Goal: Task Accomplishment & Management: Use online tool/utility

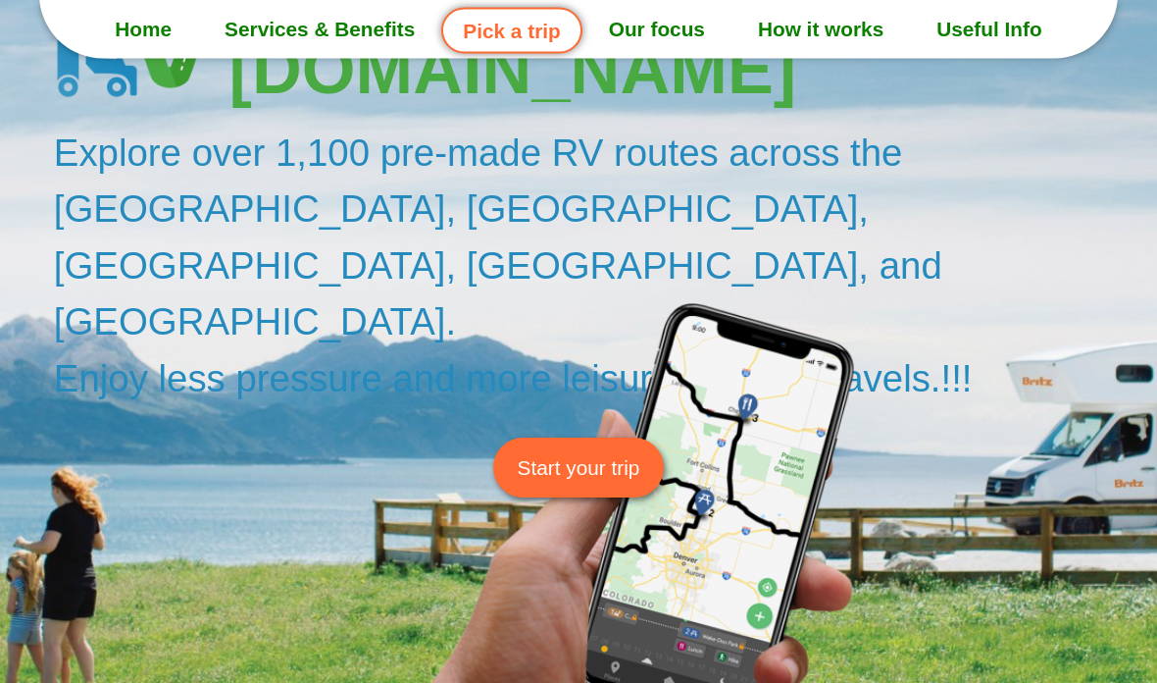
scroll to position [205, 0]
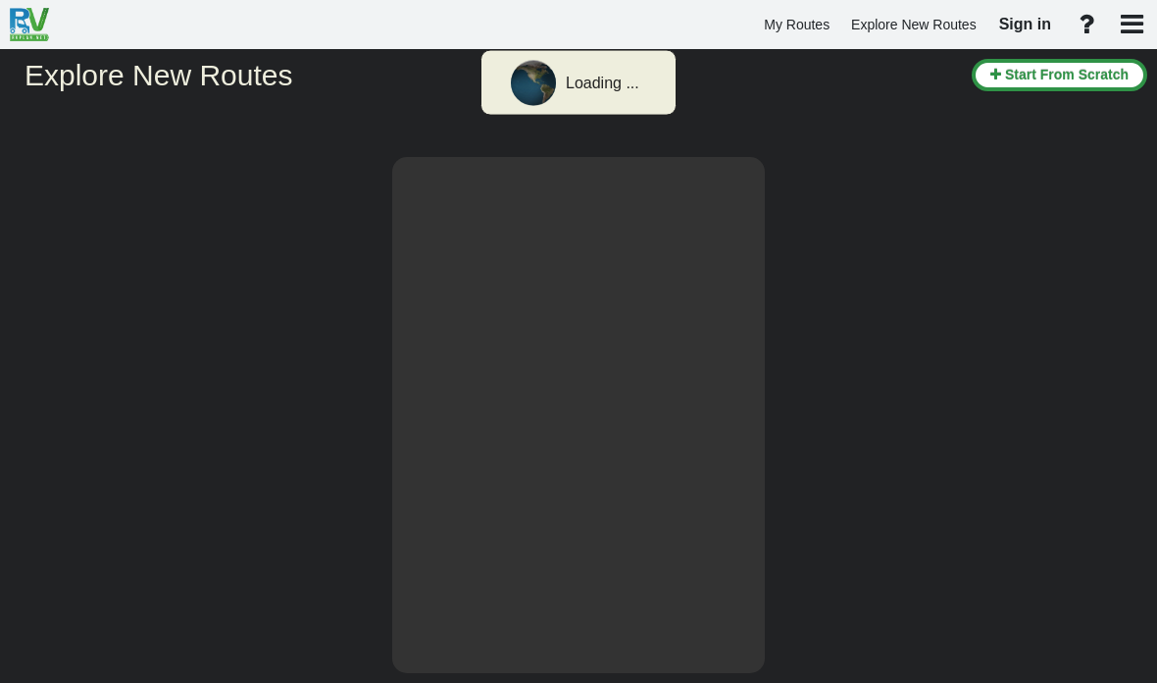
select select "number:2"
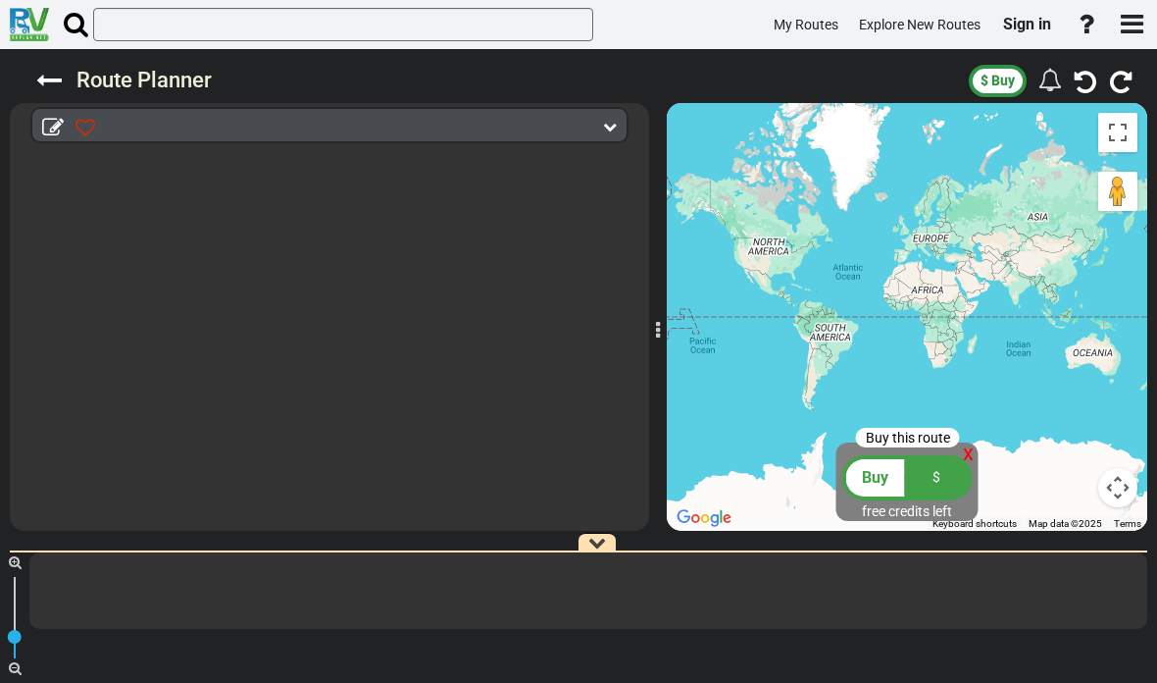
click at [1027, 35] on link "Sign in" at bounding box center [1028, 24] width 66 height 41
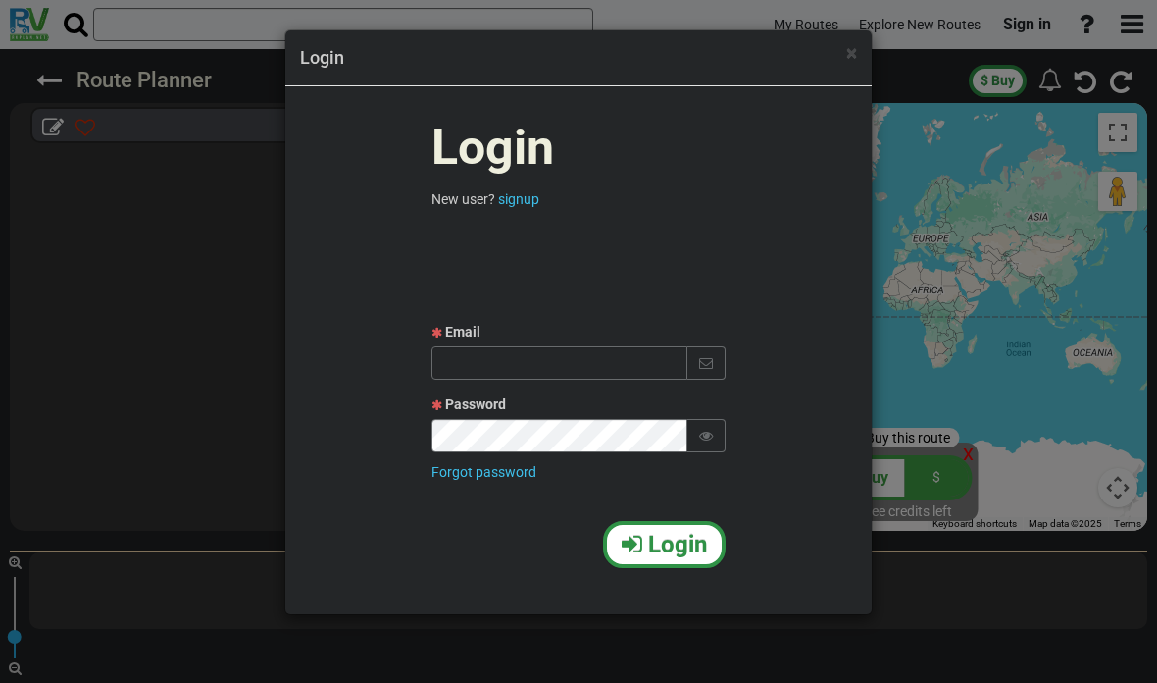
click at [564, 370] on input "text" at bounding box center [560, 362] width 256 height 33
type input "Itamar13198@gmail.com"
click at [660, 545] on span "Login" at bounding box center [677, 544] width 59 height 27
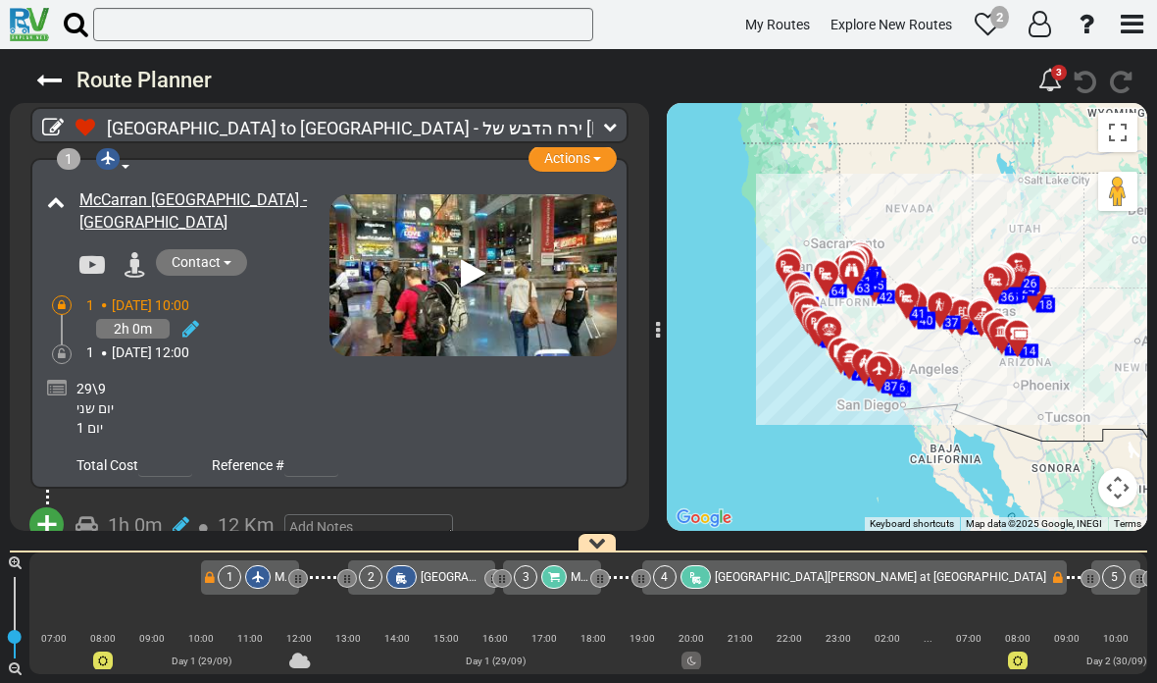
click at [654, 332] on div at bounding box center [657, 316] width 10 height 447
click at [652, 333] on div at bounding box center [657, 316] width 10 height 447
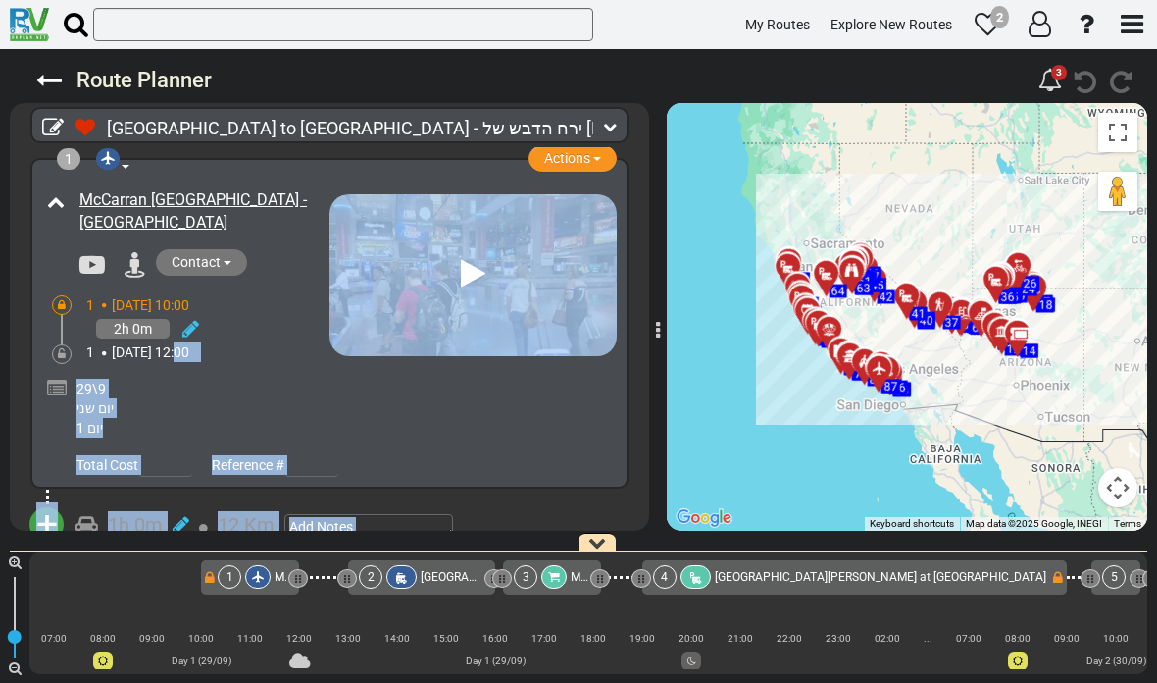
click at [659, 389] on div at bounding box center [657, 316] width 10 height 447
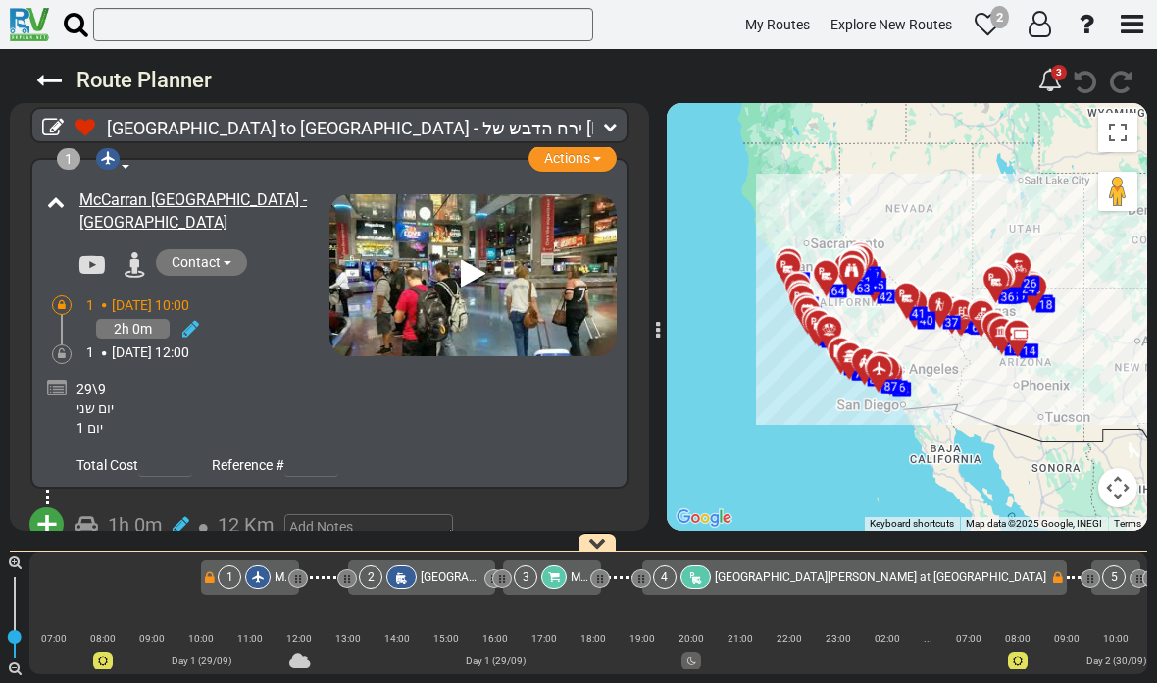
click at [661, 370] on div at bounding box center [657, 316] width 10 height 447
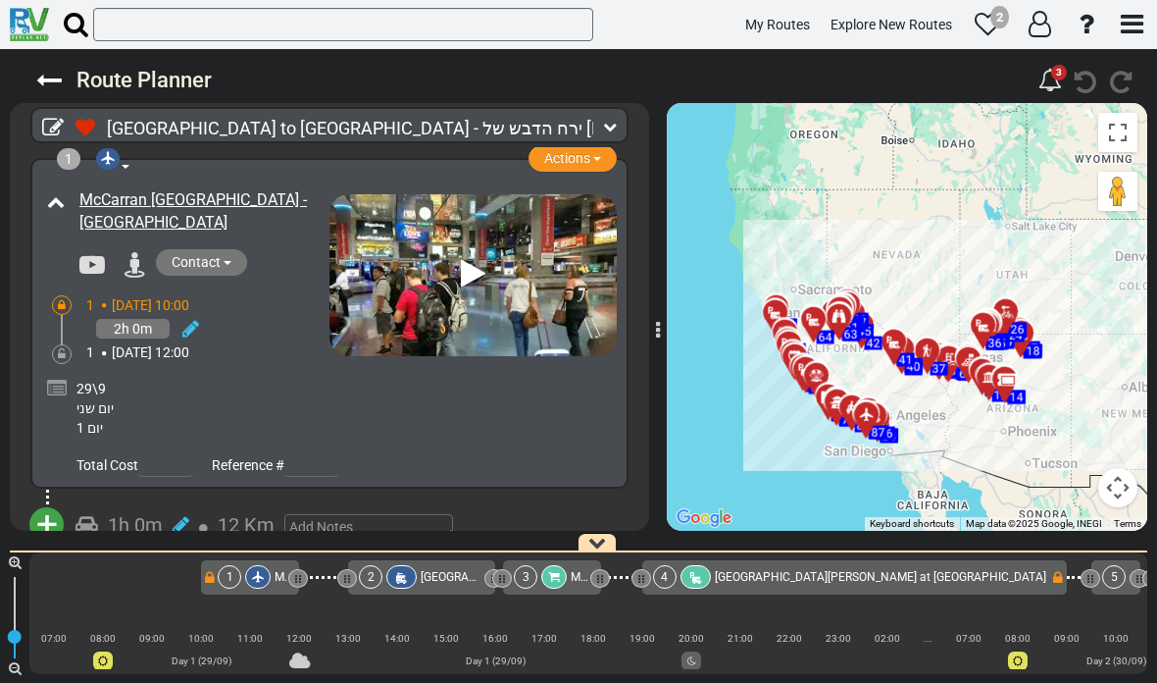
click at [1118, 134] on button "Toggle fullscreen view" at bounding box center [1117, 132] width 39 height 39
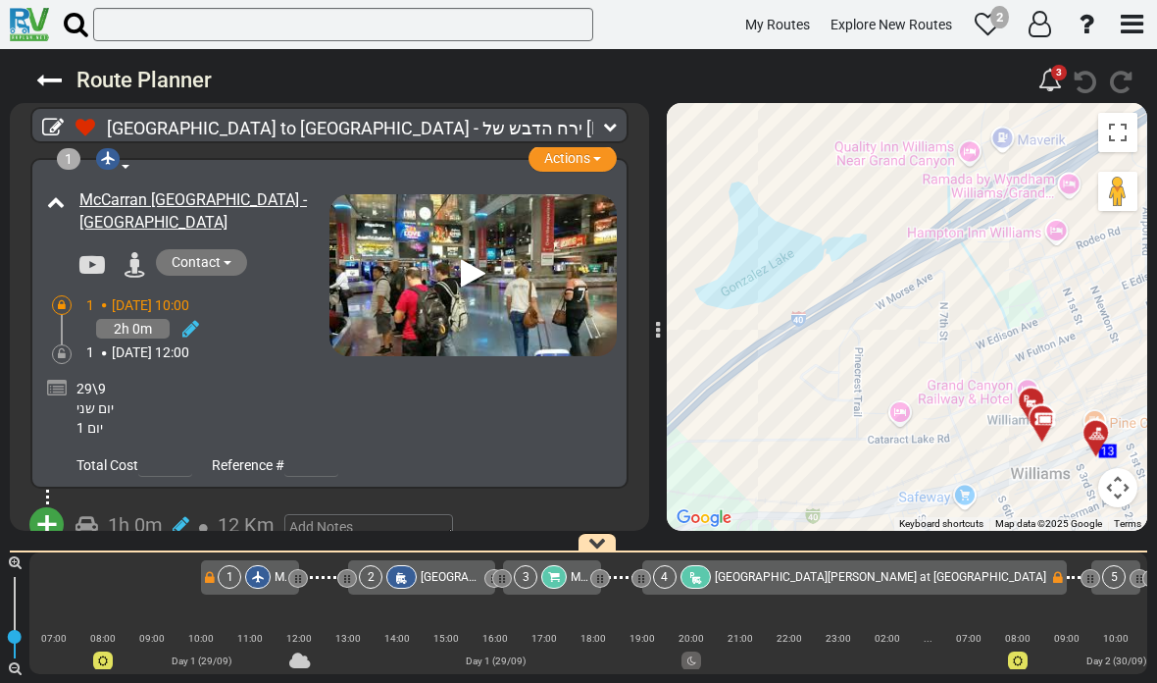
click at [473, 447] on div "Total Cost Reference #" at bounding box center [344, 461] width 545 height 29
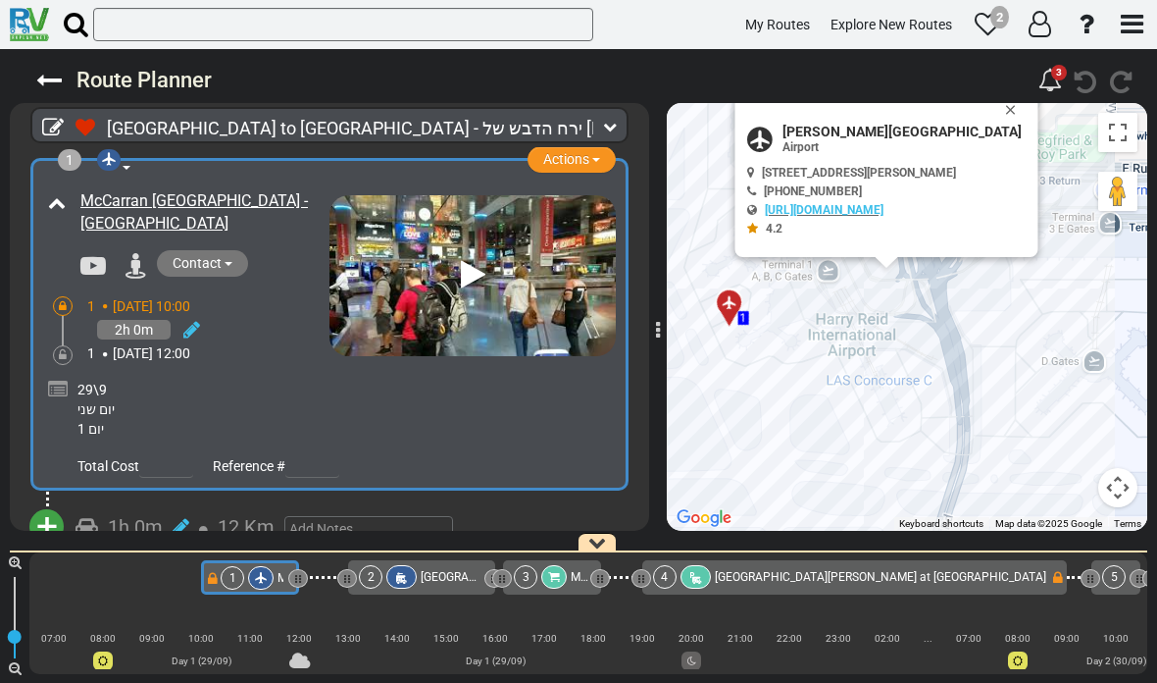
click at [358, 137] on span "Las Vegas to Los Angeles - ירח הדבש של איתמר ואילה" at bounding box center [437, 128] width 660 height 21
click at [565, 504] on div "+ Add Atraction Add Campground 1h 0m 12 Km" at bounding box center [329, 527] width 592 height 54
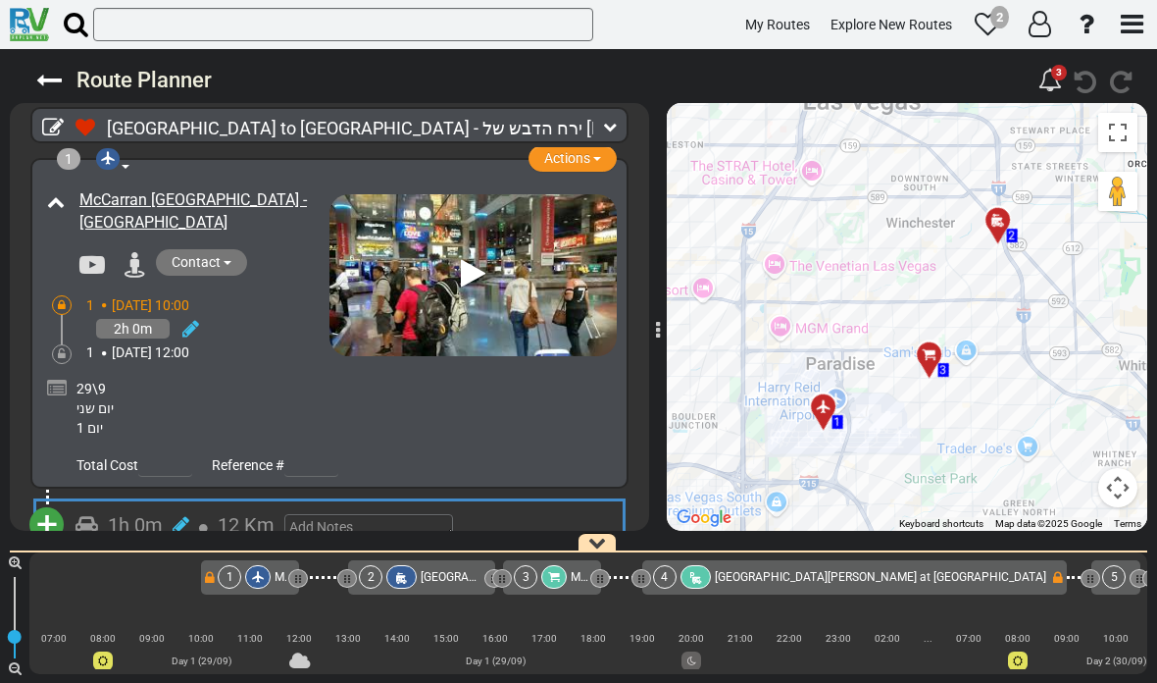
click at [595, 536] on icon "button" at bounding box center [597, 543] width 18 height 18
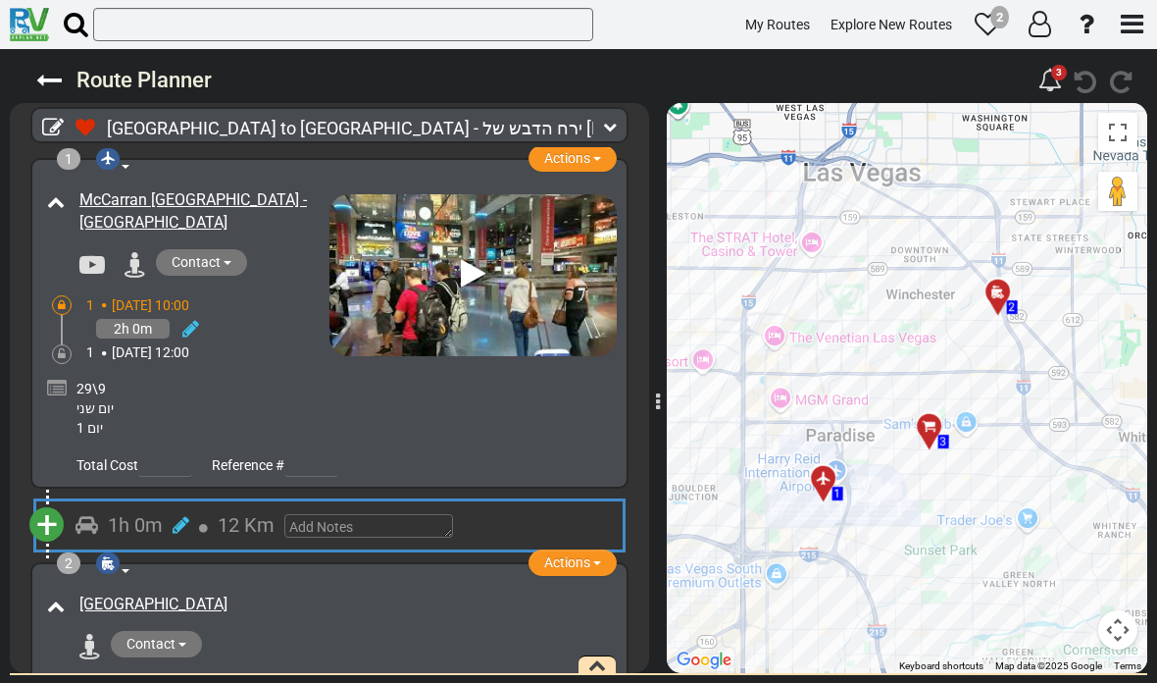
click at [598, 651] on div "Contact +1 702-269-0704 https://www.elmonterv.com/rv-rental/where-you-can-rent-…" at bounding box center [343, 646] width 547 height 31
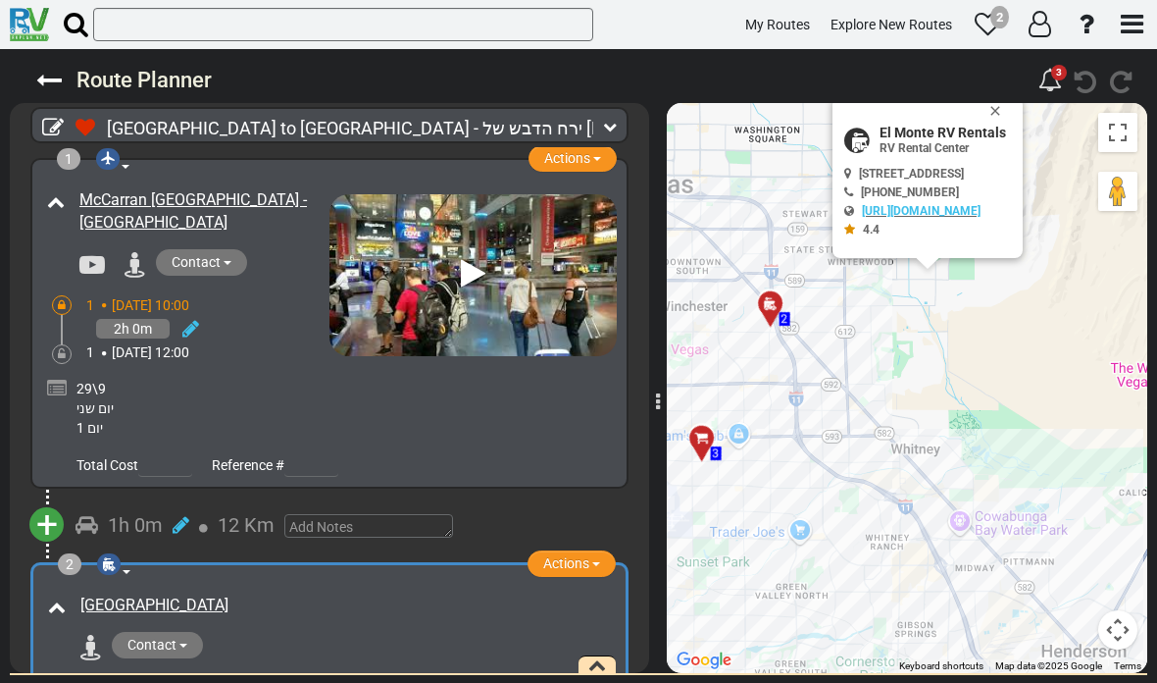
click at [595, 665] on icon "button" at bounding box center [597, 665] width 18 height 18
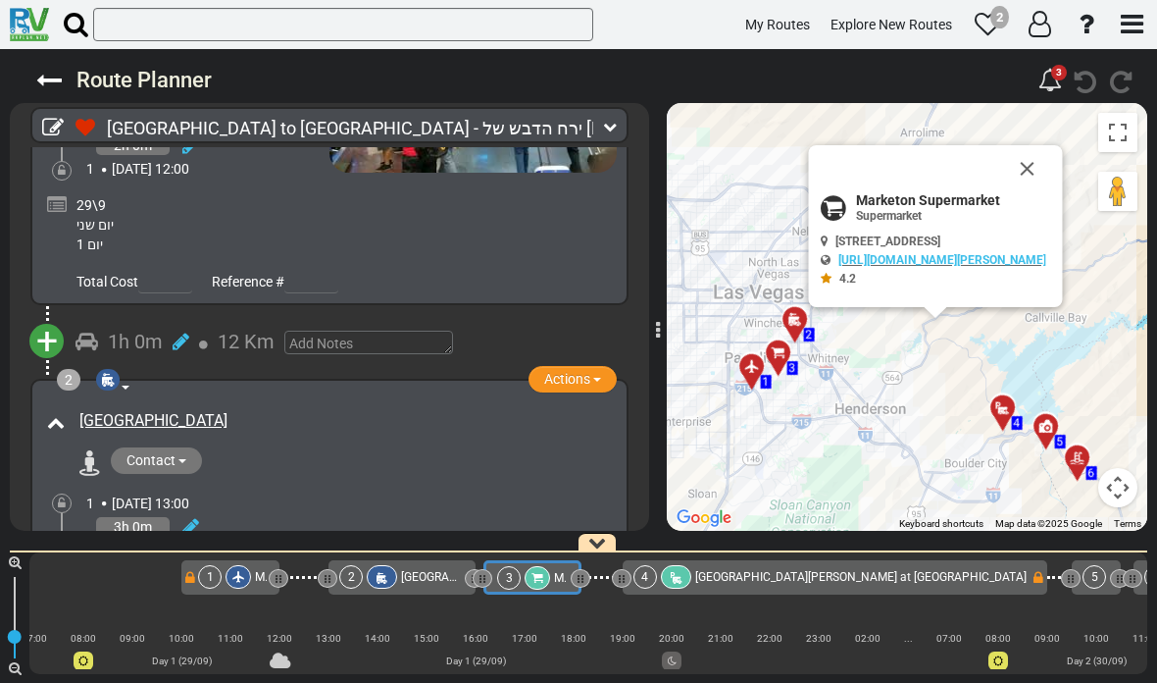
scroll to position [0, 81]
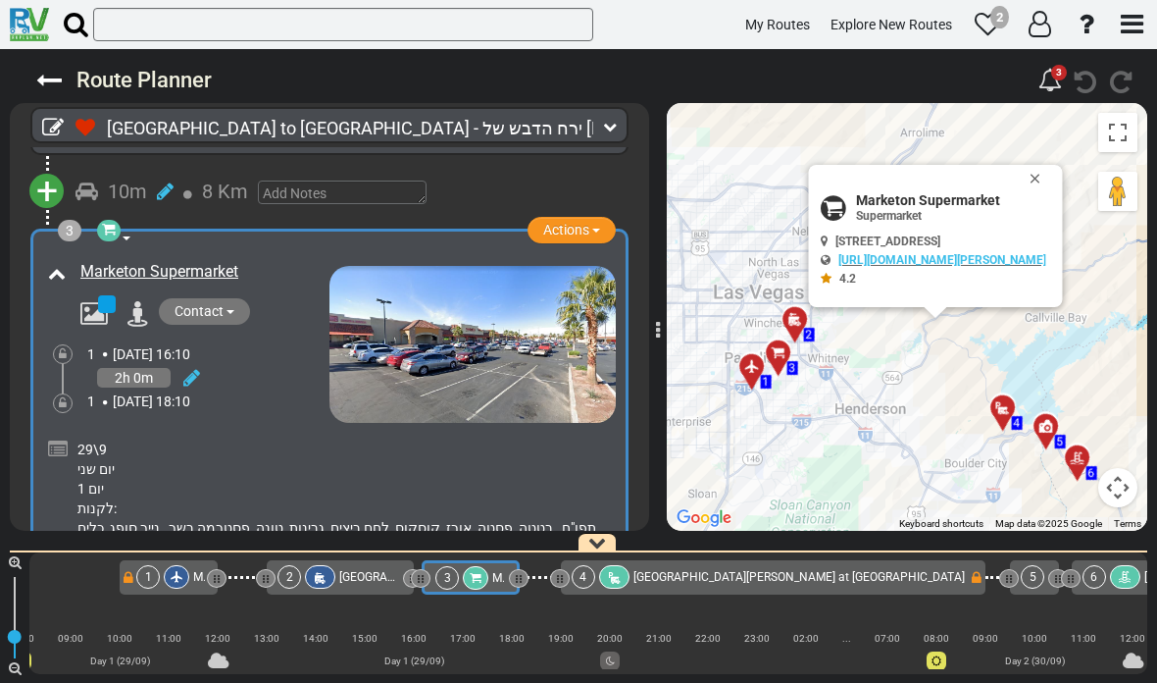
click at [463, 167] on div "+ Add Atraction Add Campground 10m 8 Km" at bounding box center [329, 192] width 592 height 54
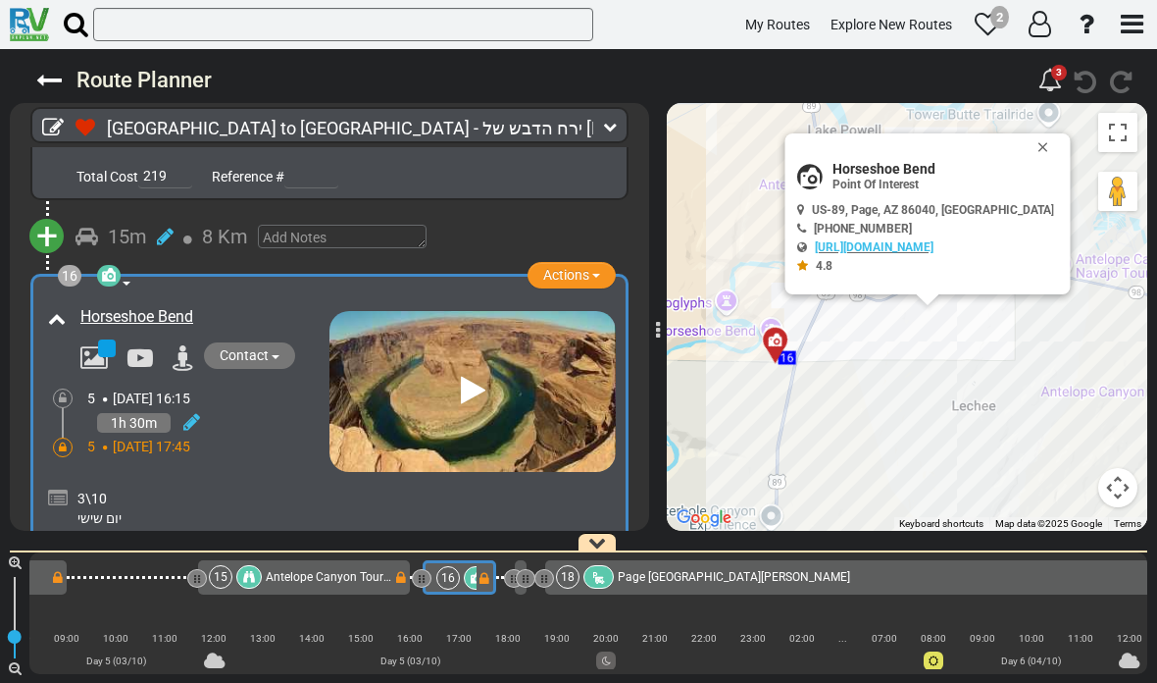
scroll to position [6910, 0]
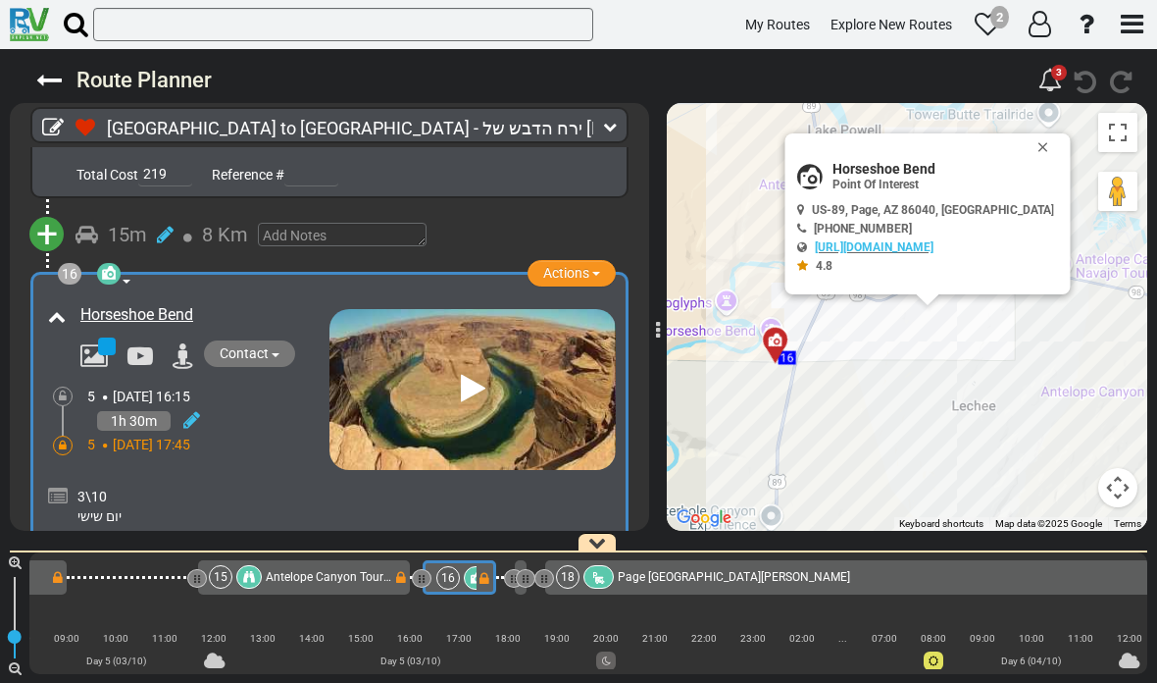
click at [1059, 135] on button "Close" at bounding box center [1048, 146] width 24 height 27
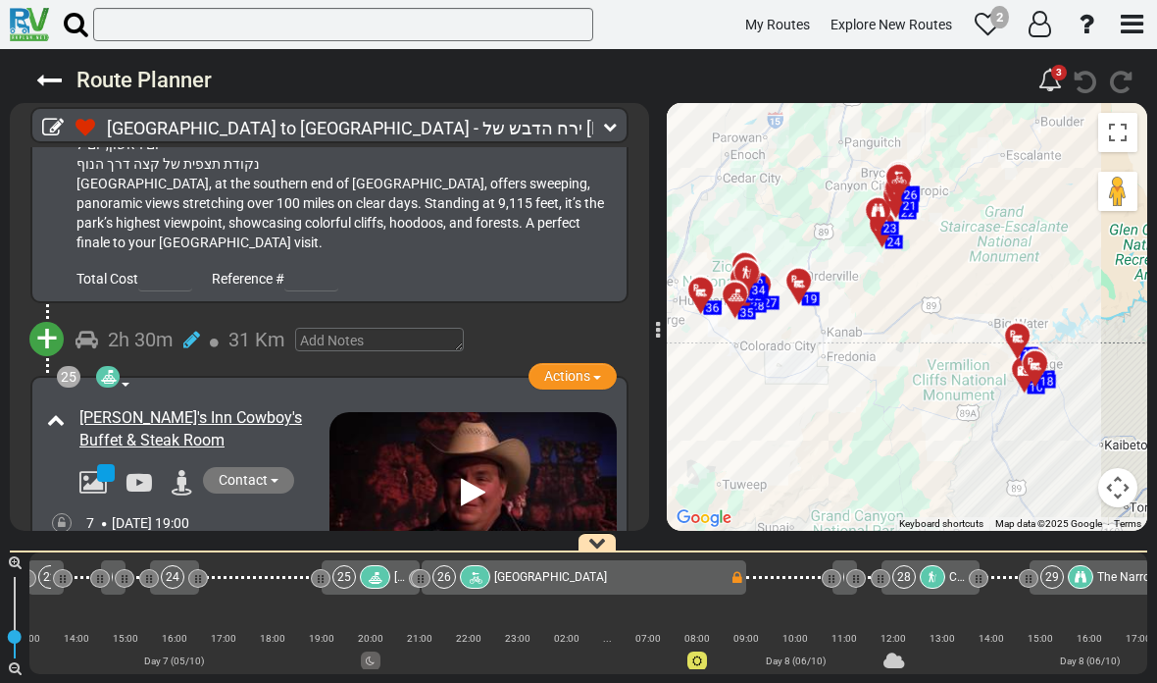
scroll to position [0, 4846]
